Goal: Information Seeking & Learning: Find specific fact

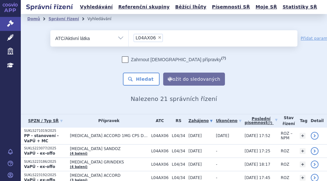
scroll to position [49, 0]
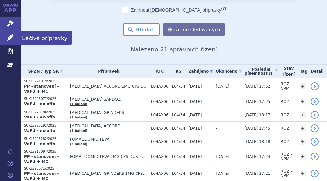
click at [17, 40] on link "Léčivé přípravky" at bounding box center [10, 38] width 21 height 14
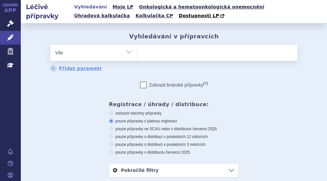
click at [166, 53] on ul at bounding box center [217, 52] width 160 height 14
click at [137, 53] on select at bounding box center [137, 52] width 0 height 16
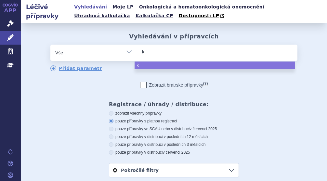
type input "ka"
type input "kan"
type input "kanu"
type input "kanum"
type input "[MEDICAL_DATA]"
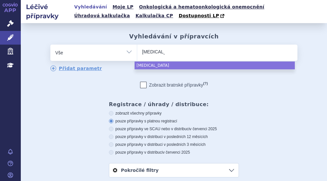
select select "[MEDICAL_DATA]"
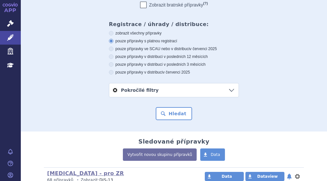
scroll to position [86, 0]
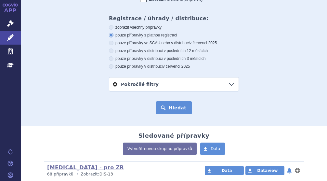
click at [163, 106] on button "Hledat" at bounding box center [174, 107] width 37 height 13
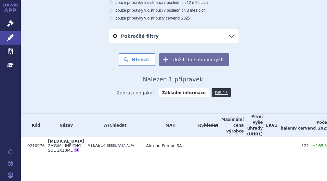
scroll to position [147, 0]
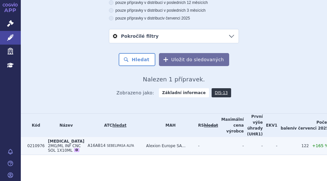
click at [112, 141] on td "A16AB14 SEBELIPASA ALFA" at bounding box center [114, 146] width 59 height 18
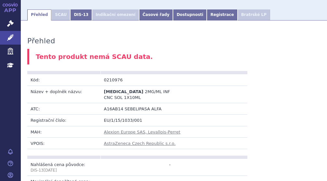
scroll to position [135, 0]
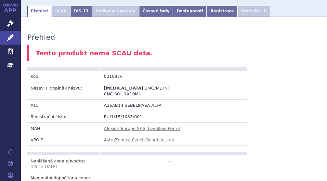
click at [54, 12] on li "SCAU" at bounding box center [60, 11] width 19 height 11
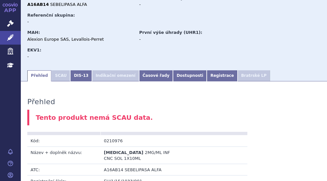
scroll to position [72, 0]
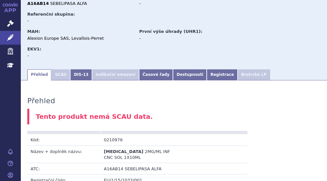
click at [59, 74] on li "SCAU" at bounding box center [60, 74] width 19 height 11
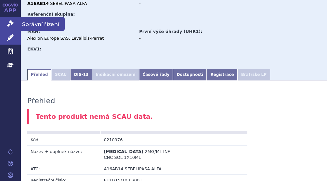
click at [13, 24] on icon at bounding box center [10, 23] width 7 height 7
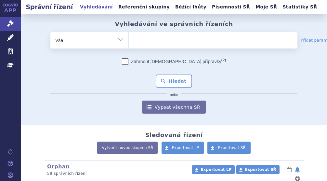
click at [162, 44] on ul at bounding box center [213, 39] width 169 height 14
click at [129, 44] on select at bounding box center [128, 40] width 0 height 16
click at [162, 44] on ul at bounding box center [213, 39] width 169 height 14
click at [129, 44] on select at bounding box center [128, 40] width 0 height 16
type input "ka"
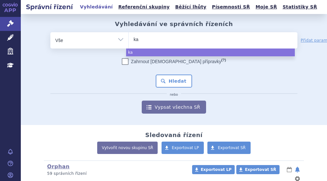
type input "kan"
type input "kanu"
type input "[MEDICAL_DATA]"
select select "[MEDICAL_DATA]"
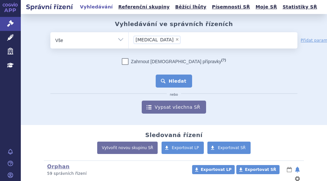
click at [176, 78] on button "Hledat" at bounding box center [174, 80] width 37 height 13
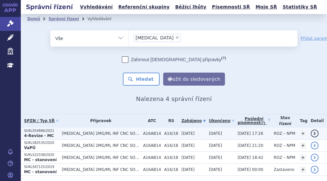
click at [83, 131] on span "[MEDICAL_DATA] 2MG/ML INF CNC SOL 1X10ML" at bounding box center [101, 133] width 78 height 5
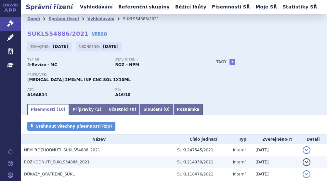
click at [73, 162] on span "ROZHODNUTÍ_SUKLS54886_2021" at bounding box center [57, 162] width 66 height 5
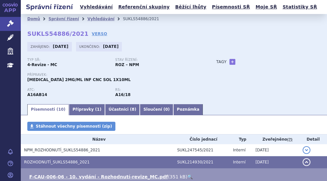
click at [187, 174] on link "🔍" at bounding box center [190, 176] width 6 height 5
click at [89, 19] on link "Vyhledávání" at bounding box center [100, 19] width 27 height 5
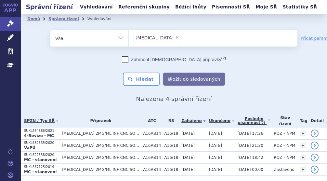
click at [155, 22] on ul "Domů Správní řízení Vyhledávání" at bounding box center [173, 19] width 293 height 10
